Goal: Information Seeking & Learning: Learn about a topic

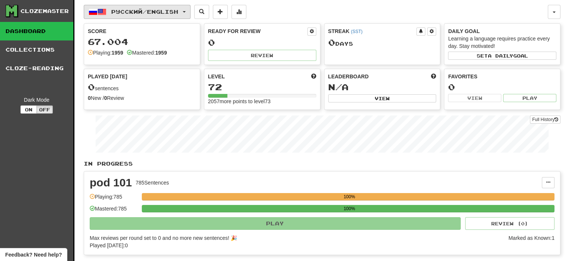
click at [190, 6] on button "Русский / English" at bounding box center [137, 12] width 107 height 14
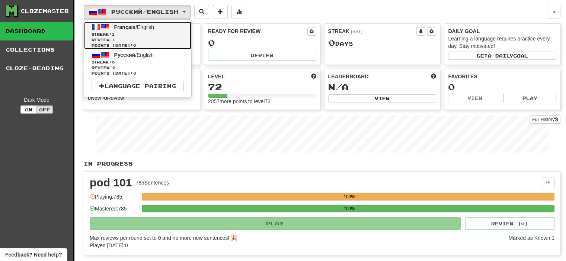
click at [150, 25] on span "Français / English" at bounding box center [134, 27] width 40 height 6
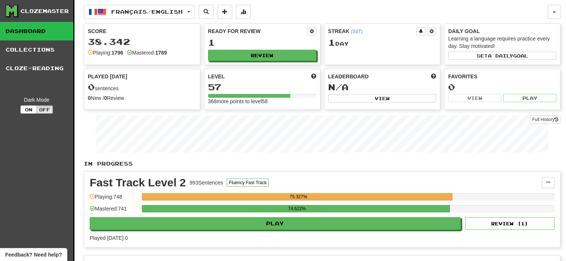
click at [270, 49] on div "Ready for Review 1 Review" at bounding box center [262, 44] width 116 height 41
click at [274, 52] on button "Review" at bounding box center [262, 55] width 108 height 11
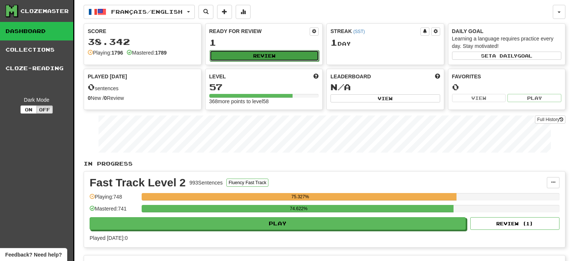
select select "**"
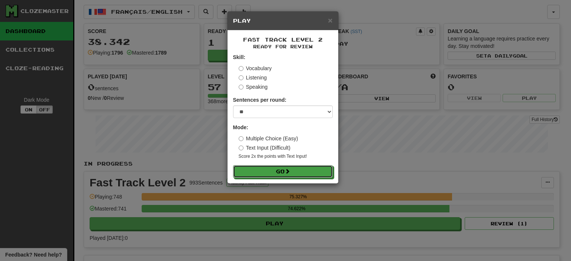
click at [282, 165] on form "Skill: Vocabulary Listening Speaking Sentences per round: * ** ** ** ** ** *** …" at bounding box center [283, 116] width 100 height 125
click at [271, 168] on button "Go" at bounding box center [284, 172] width 100 height 13
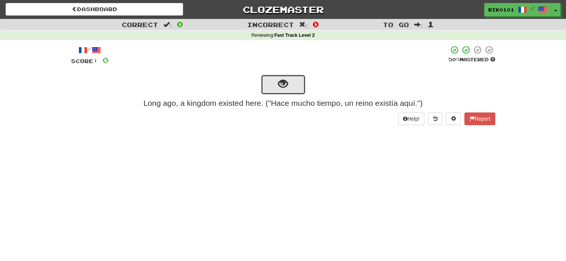
click at [276, 82] on button "show sentence" at bounding box center [283, 85] width 45 height 20
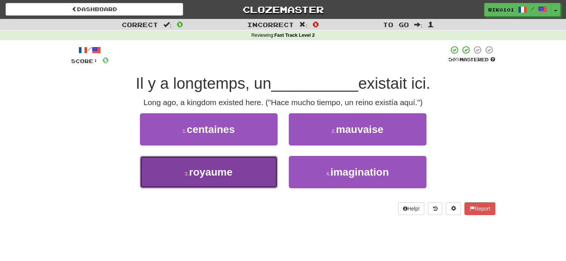
click at [247, 164] on button "3 . royaume" at bounding box center [209, 172] width 138 height 32
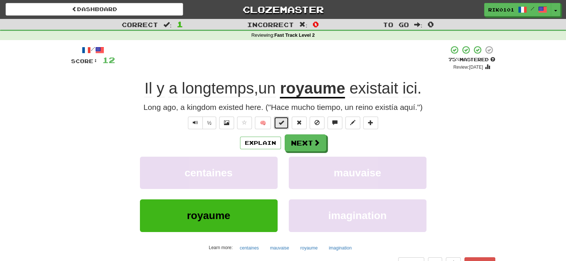
click at [283, 123] on span at bounding box center [281, 122] width 5 height 5
click at [300, 140] on button "Next" at bounding box center [306, 143] width 42 height 17
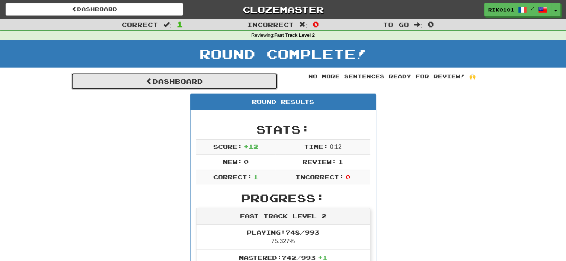
click at [263, 84] on link "Dashboard" at bounding box center [174, 81] width 206 height 17
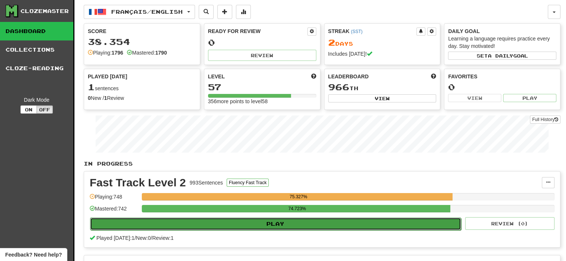
click at [318, 226] on button "Play" at bounding box center [275, 224] width 371 height 13
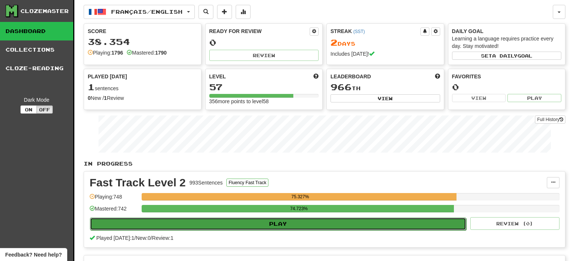
select select "**"
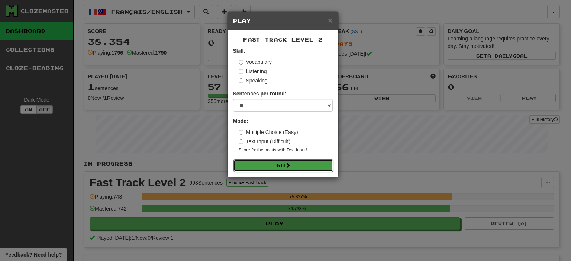
click at [289, 164] on span at bounding box center [287, 165] width 5 height 5
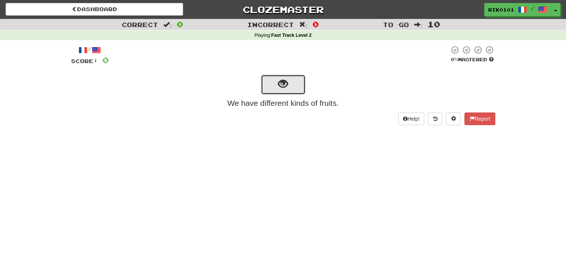
click at [294, 86] on button "show sentence" at bounding box center [283, 85] width 45 height 20
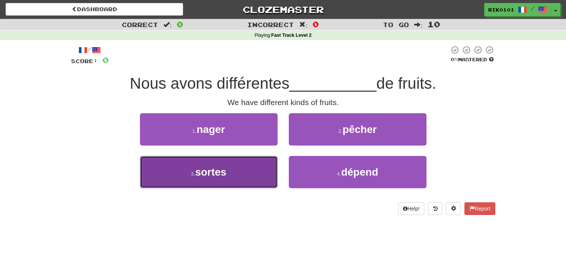
click at [234, 159] on button "3 . sortes" at bounding box center [209, 172] width 138 height 32
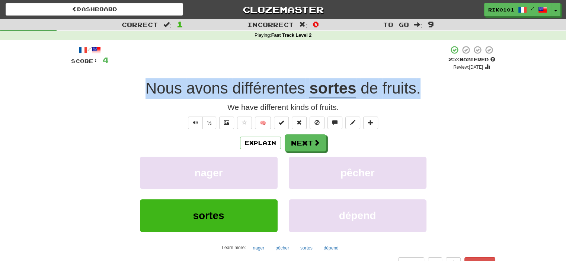
drag, startPoint x: 147, startPoint y: 90, endPoint x: 421, endPoint y: 91, distance: 274.4
click at [421, 91] on div "Nous avons différentes sortes de fruits ." at bounding box center [283, 88] width 424 height 20
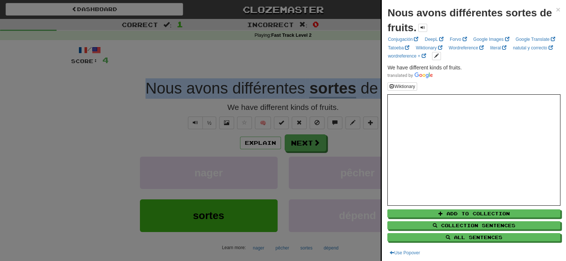
copy div "Nous avons différentes sortes de fruits ."
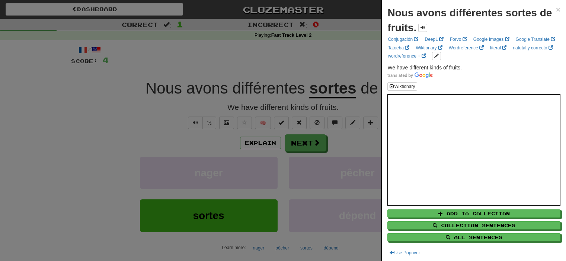
click at [351, 64] on div at bounding box center [283, 130] width 566 height 261
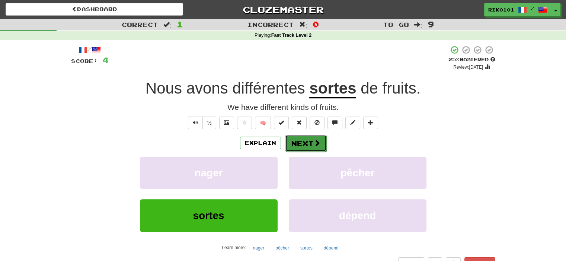
click at [309, 144] on button "Next" at bounding box center [306, 143] width 42 height 17
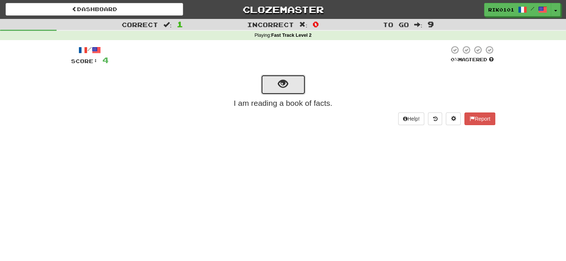
click at [295, 85] on button "show sentence" at bounding box center [283, 85] width 45 height 20
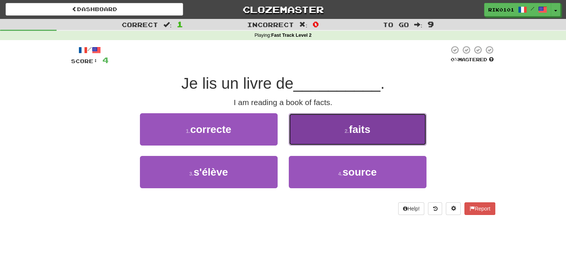
click at [335, 129] on button "2 . faits" at bounding box center [358, 129] width 138 height 32
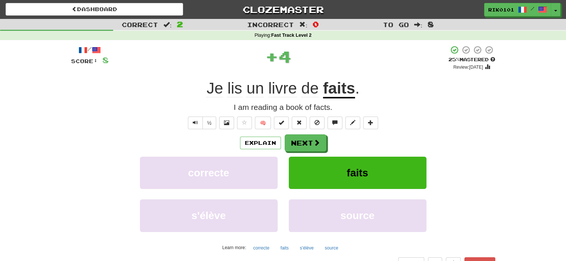
click at [337, 87] on u "faits" at bounding box center [339, 89] width 32 height 19
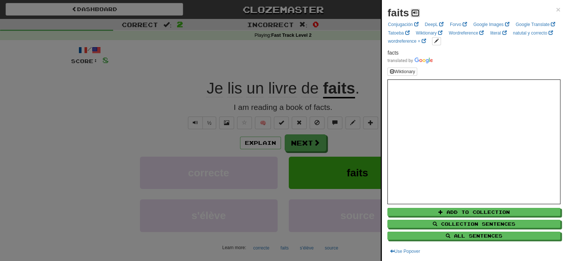
click at [418, 11] on button at bounding box center [415, 13] width 9 height 8
click at [324, 80] on div at bounding box center [283, 130] width 566 height 261
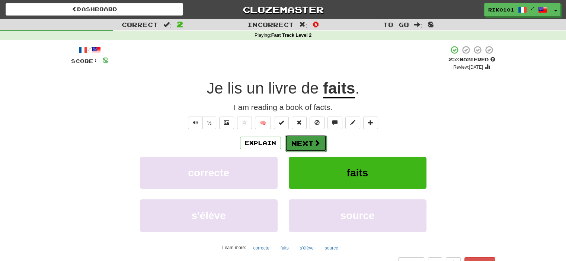
click at [305, 142] on button "Next" at bounding box center [306, 143] width 42 height 17
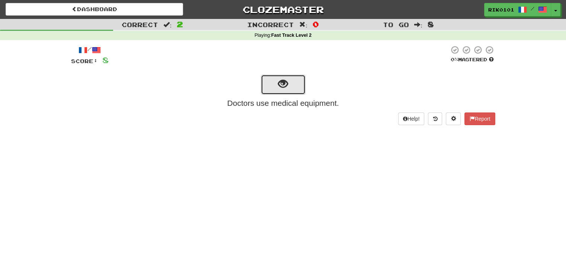
click at [285, 86] on span "show sentence" at bounding box center [283, 84] width 10 height 10
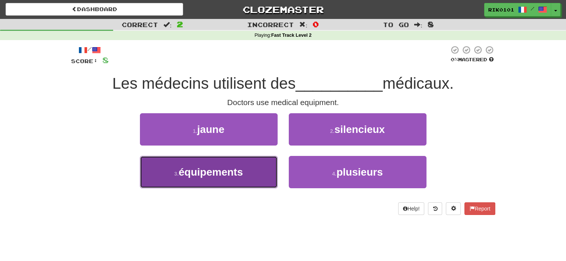
click at [241, 171] on span "équipements" at bounding box center [210, 173] width 64 height 12
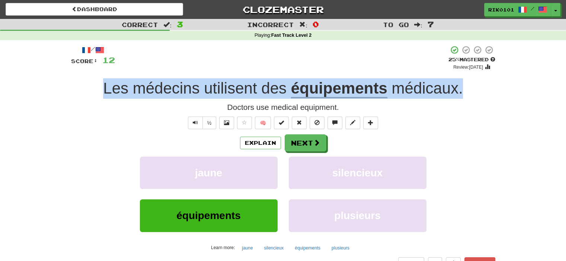
drag, startPoint x: 101, startPoint y: 84, endPoint x: 476, endPoint y: 94, distance: 375.3
click at [476, 94] on div "Les médecins utilisent des équipements médicaux ." at bounding box center [283, 88] width 424 height 20
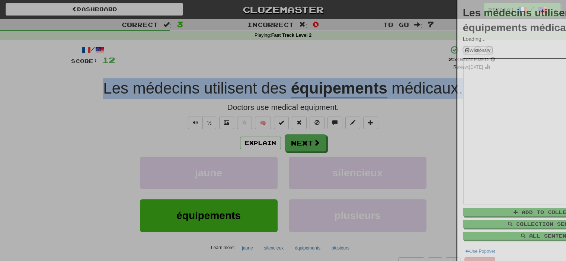
copy div "Les médecins utilisent des équipements médicaux ."
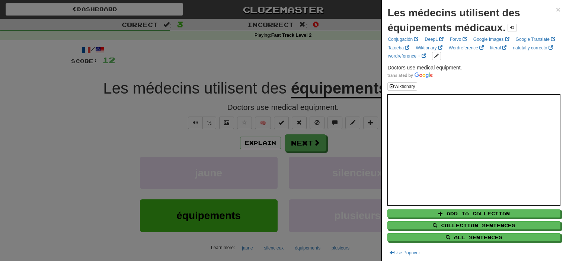
click at [292, 48] on div at bounding box center [283, 130] width 566 height 261
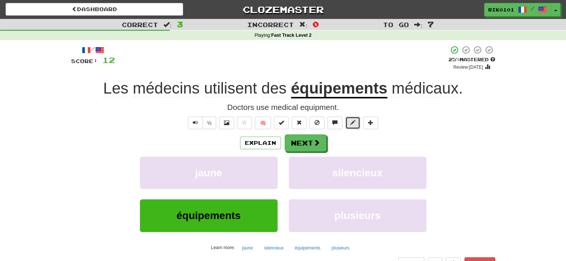
click at [349, 123] on button at bounding box center [352, 123] width 15 height 13
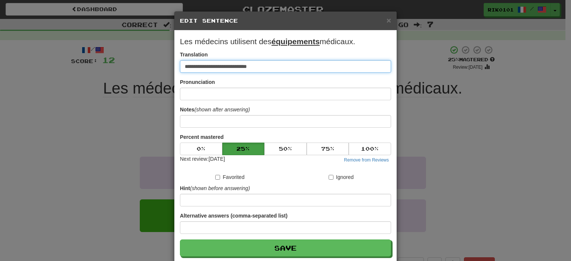
paste input "**********"
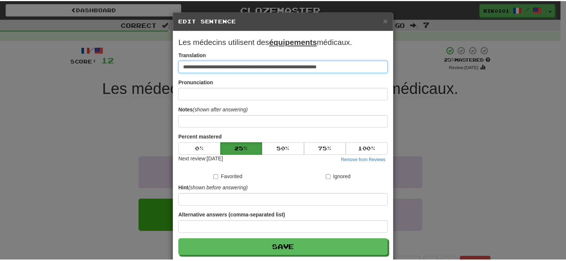
scroll to position [36, 0]
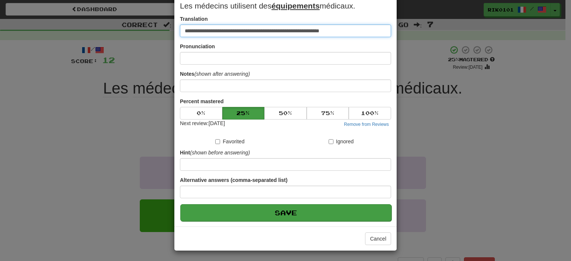
type input "**********"
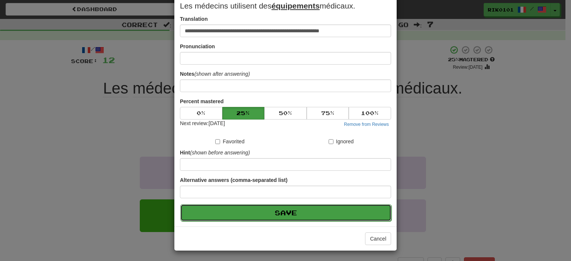
click at [272, 208] on button "Save" at bounding box center [285, 213] width 211 height 17
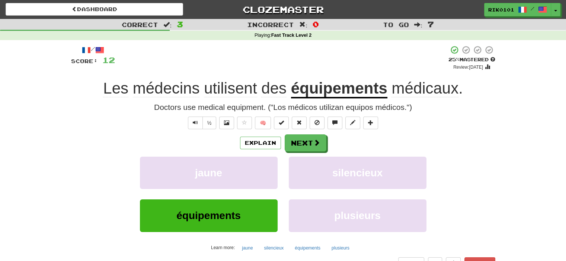
click at [329, 86] on u "équipements" at bounding box center [339, 89] width 96 height 19
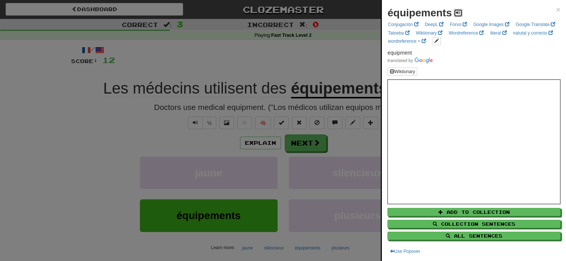
click at [456, 12] on span at bounding box center [458, 12] width 4 height 4
click at [302, 71] on div at bounding box center [283, 130] width 566 height 261
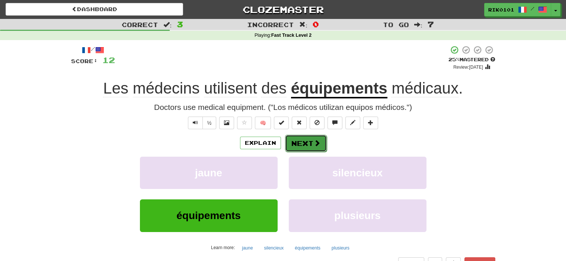
click at [311, 139] on button "Next" at bounding box center [306, 143] width 42 height 17
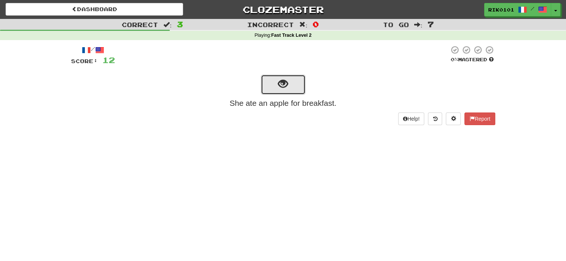
click at [281, 83] on span "show sentence" at bounding box center [283, 84] width 10 height 10
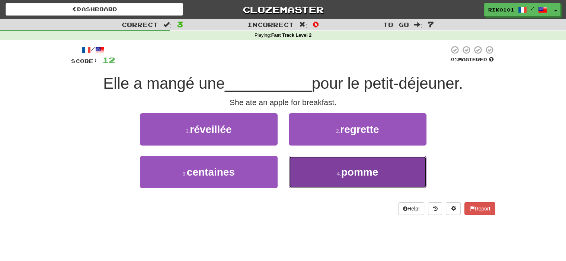
click at [326, 172] on button "4 . pomme" at bounding box center [358, 172] width 138 height 32
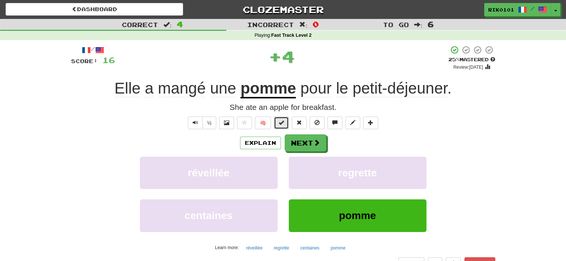
click at [282, 122] on span at bounding box center [281, 122] width 5 height 5
click at [308, 142] on button "Next" at bounding box center [306, 143] width 42 height 17
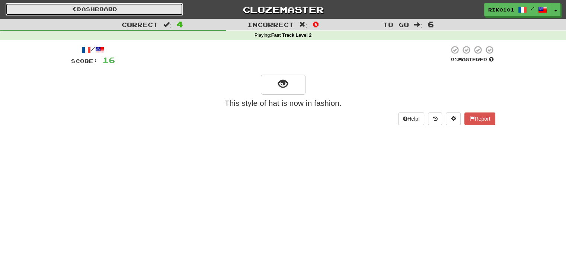
click at [152, 11] on link "Dashboard" at bounding box center [94, 9] width 177 height 13
